Goal: Task Accomplishment & Management: Manage account settings

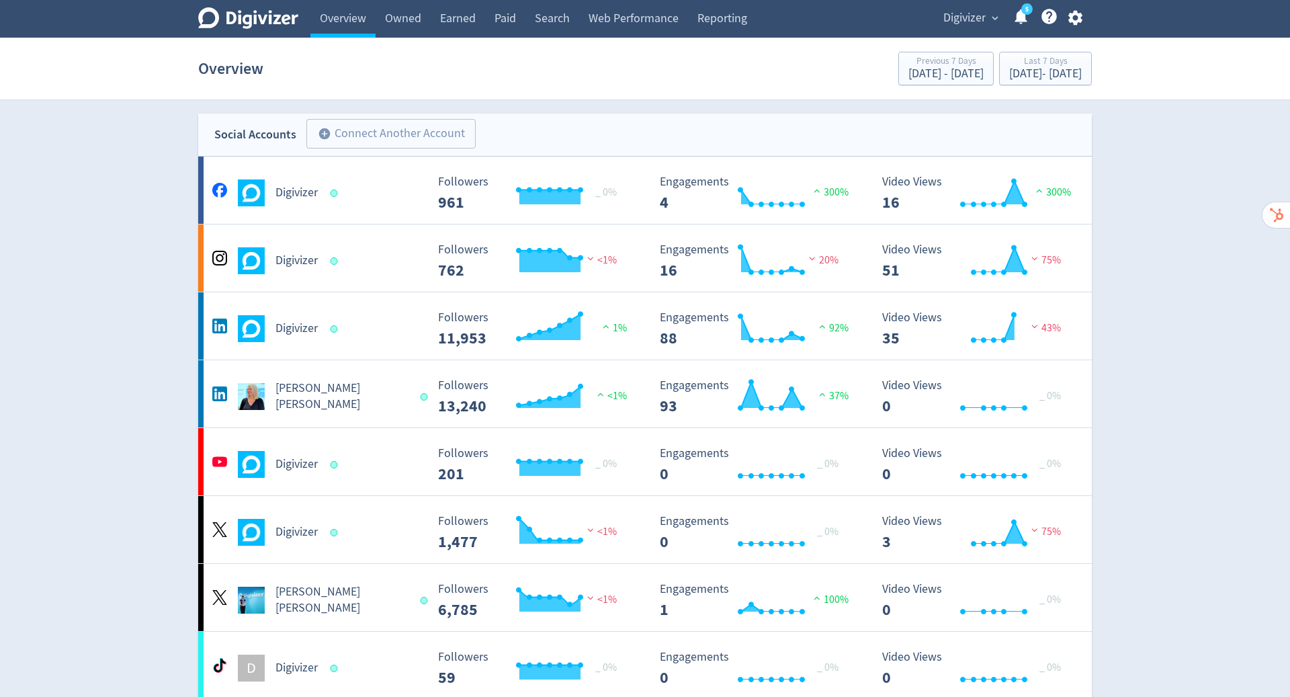
click at [1071, 20] on icon "button" at bounding box center [1075, 18] width 14 height 15
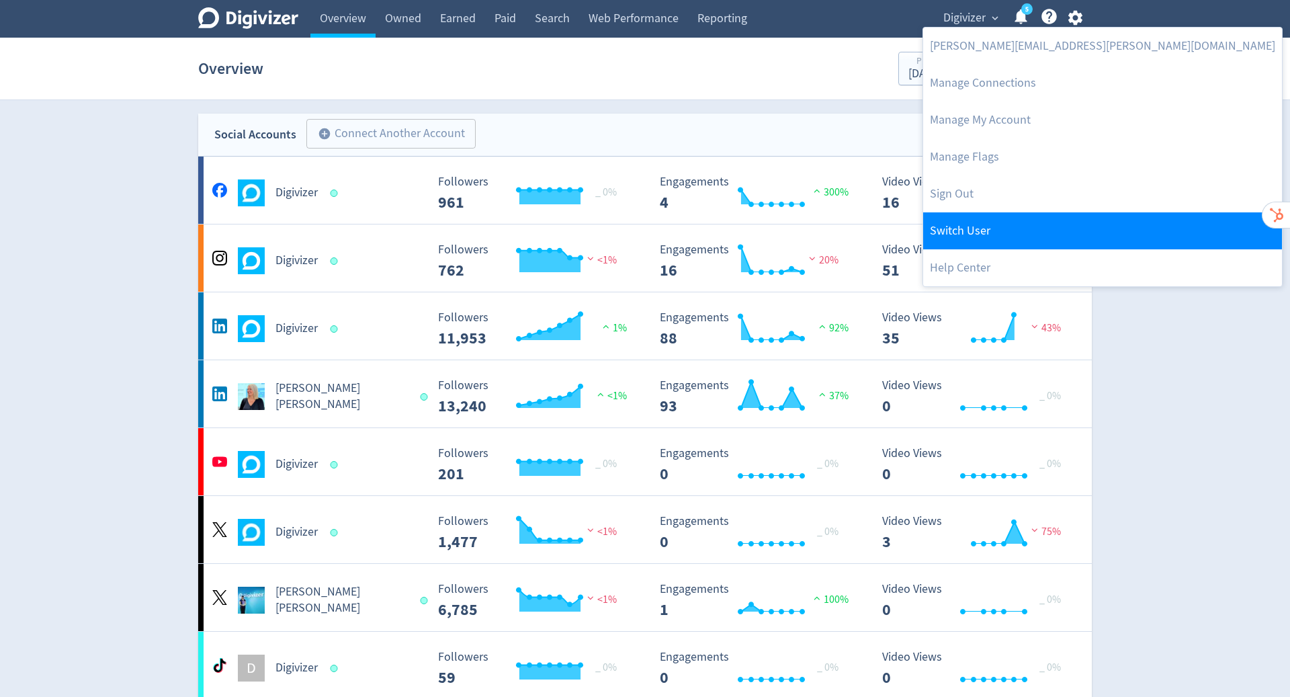
click at [994, 239] on link "Switch User" at bounding box center [1102, 230] width 359 height 37
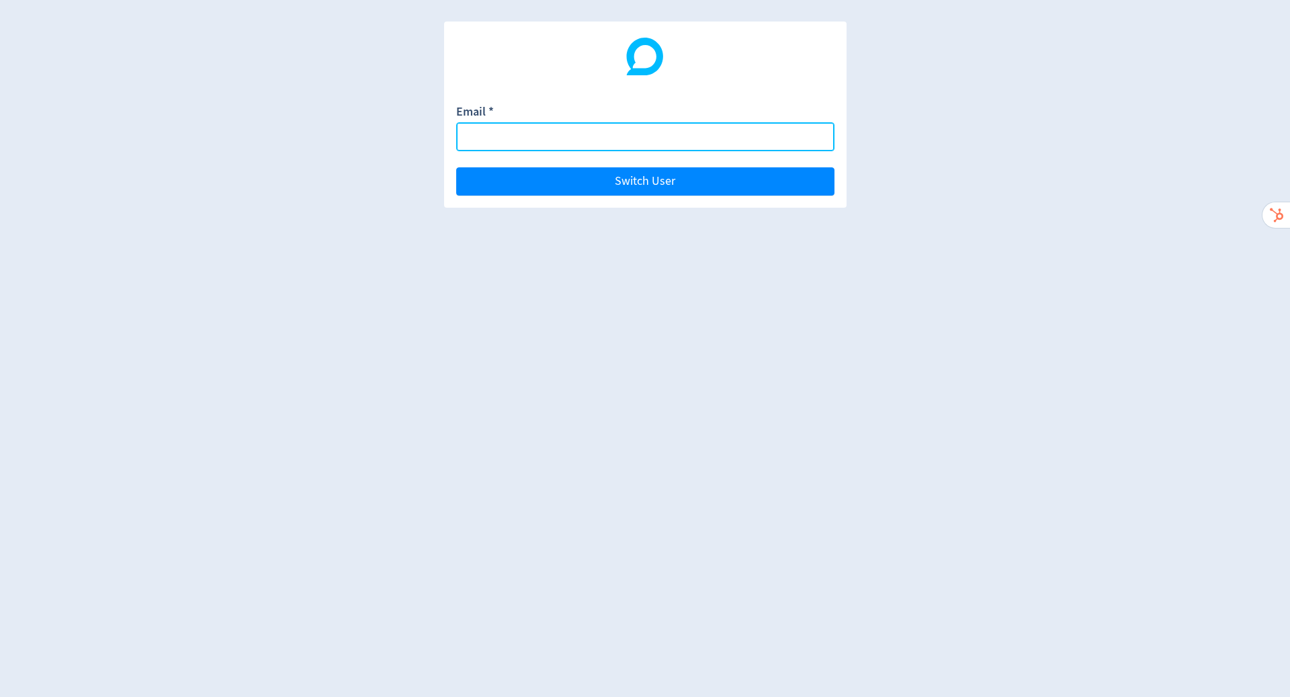
click at [672, 139] on input "Email *" at bounding box center [645, 136] width 378 height 29
paste input "[EMAIL_ADDRESS][DOMAIN_NAME]"
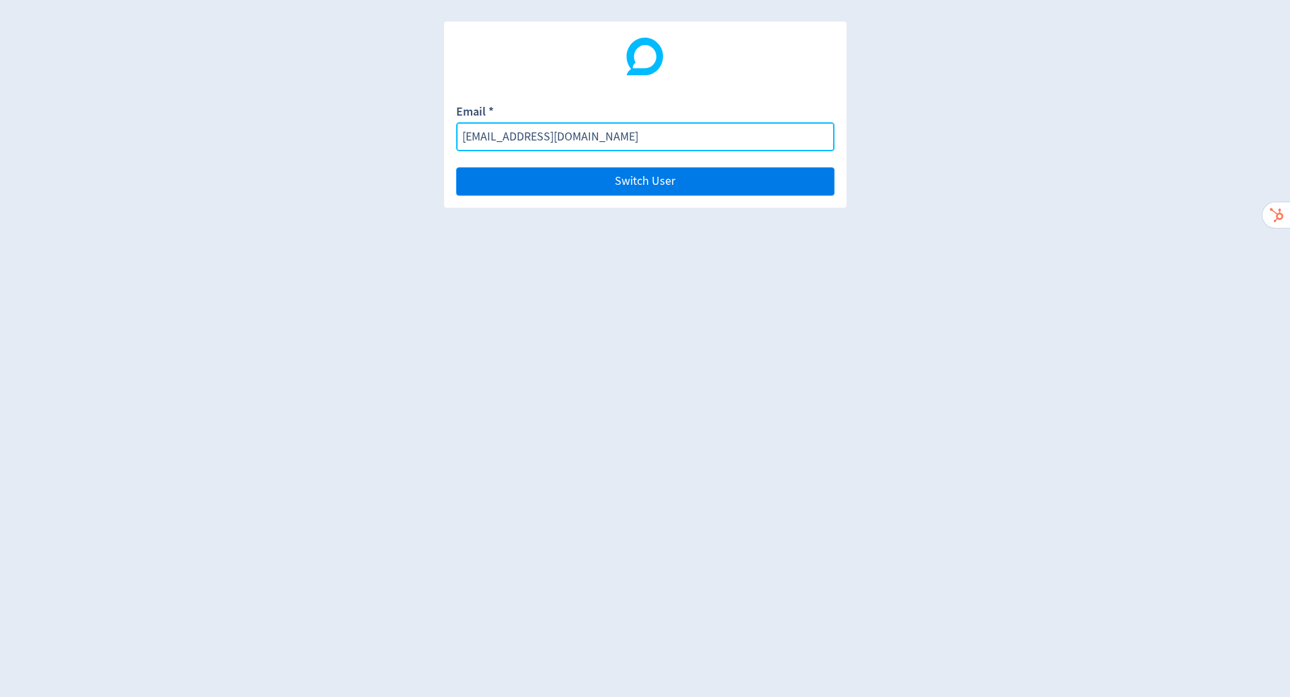
type input "[EMAIL_ADDRESS][DOMAIN_NAME]"
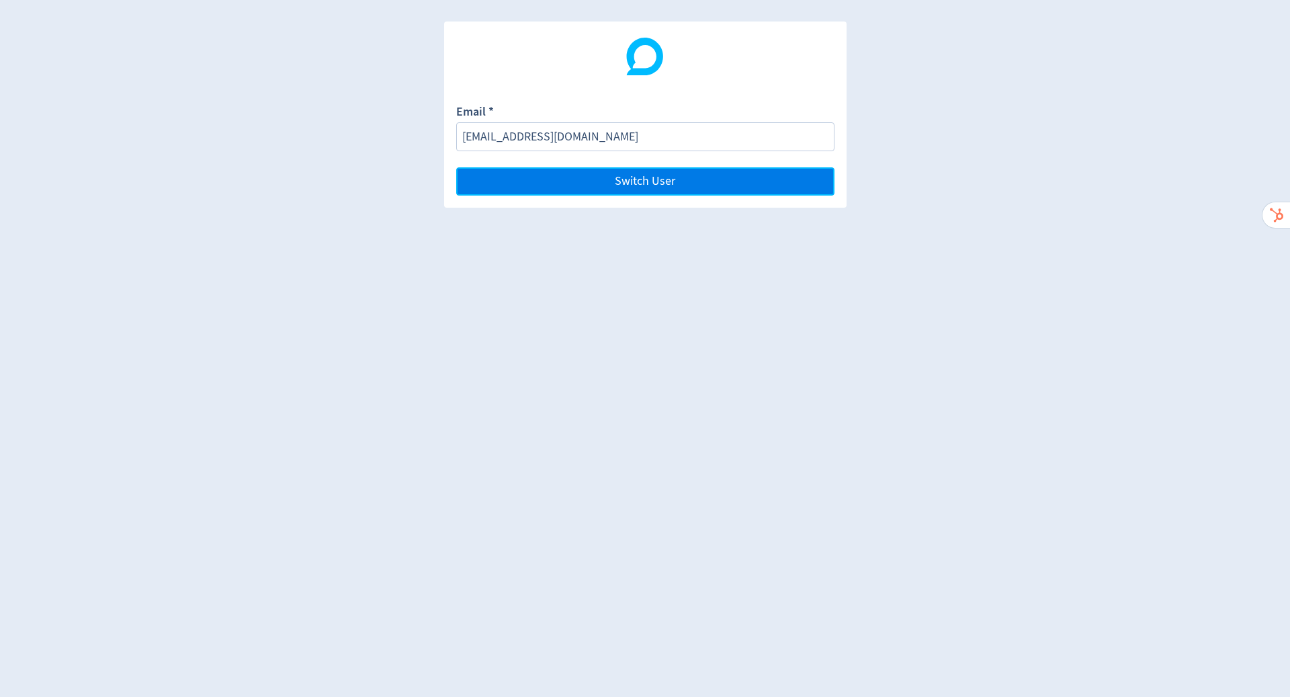
click at [707, 186] on button "Switch User" at bounding box center [645, 181] width 378 height 28
